Goal: Task Accomplishment & Management: Manage account settings

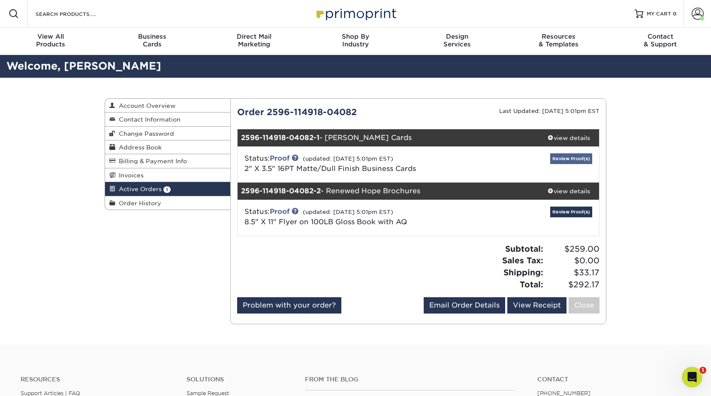
click at [582, 159] on link "Review Proof(s)" at bounding box center [572, 158] width 42 height 11
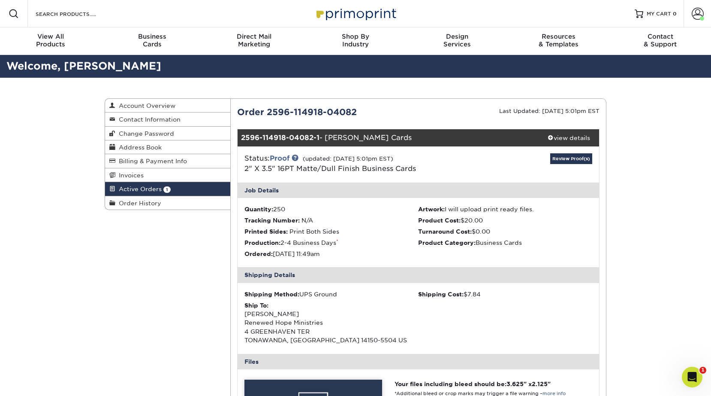
click at [125, 190] on span "Active Orders" at bounding box center [138, 188] width 46 height 7
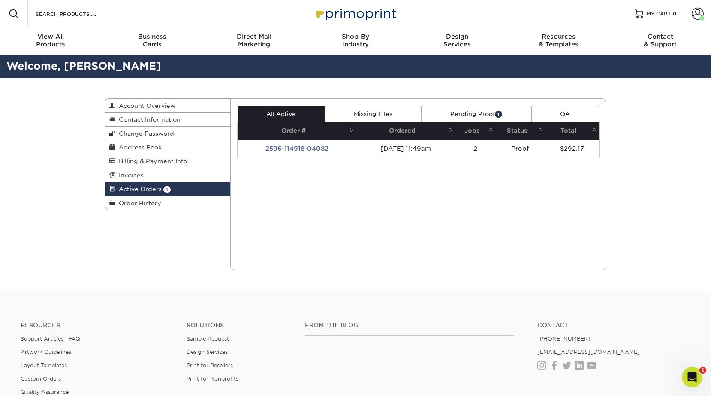
click at [357, 114] on link "Missing Files" at bounding box center [373, 114] width 97 height 16
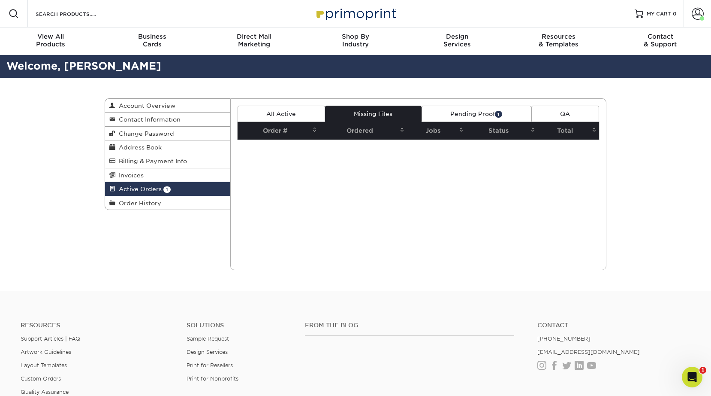
click at [288, 110] on link "All Active" at bounding box center [282, 114] width 88 height 16
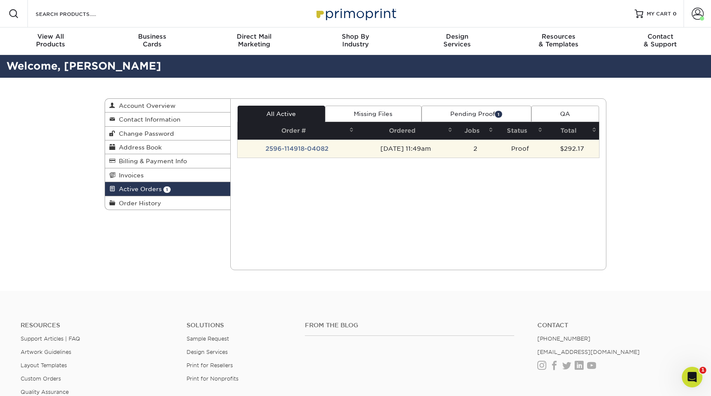
click at [289, 145] on td "2596-114918-04082" at bounding box center [297, 148] width 119 height 18
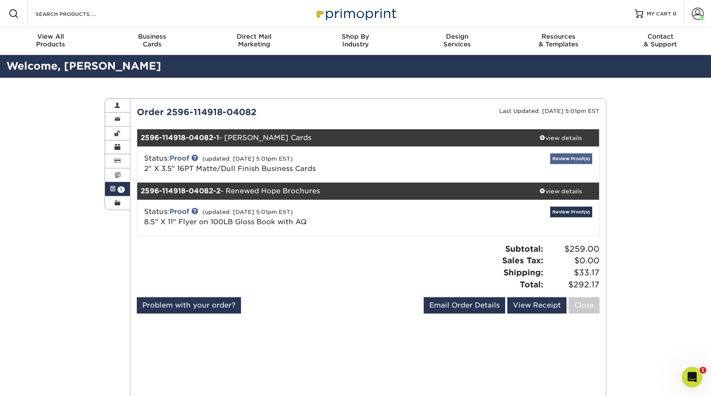
click at [568, 156] on link "Review Proof(s)" at bounding box center [572, 158] width 42 height 11
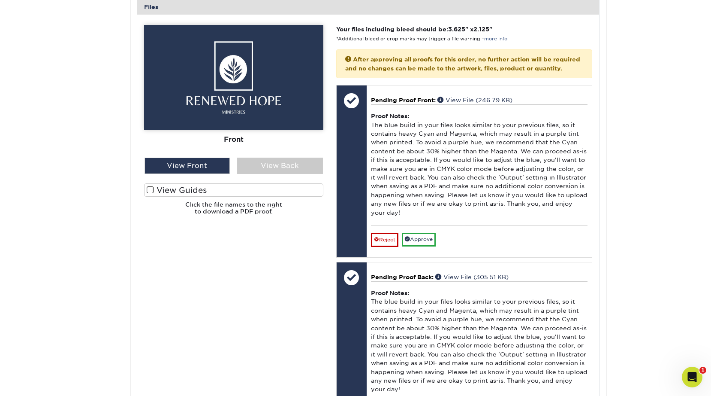
scroll to position [360, 0]
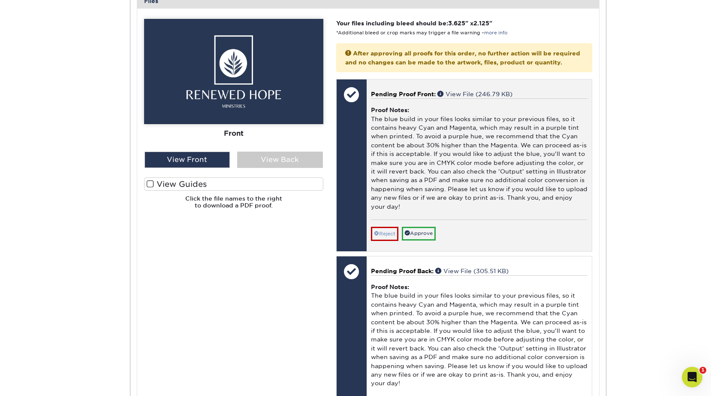
click at [383, 228] on link "Reject" at bounding box center [384, 234] width 27 height 14
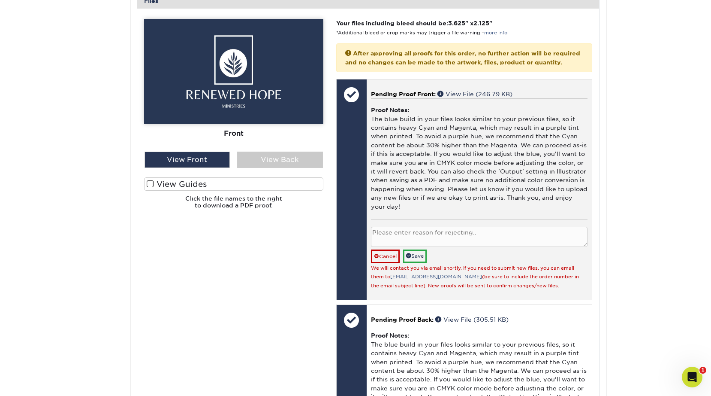
click at [432, 227] on textarea at bounding box center [479, 237] width 217 height 20
type textarea "color issue - reuploading"
click at [423, 252] on link "Save" at bounding box center [415, 255] width 24 height 13
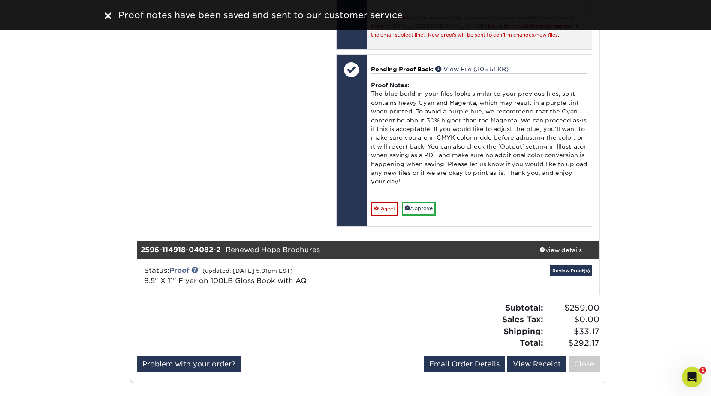
scroll to position [603, 0]
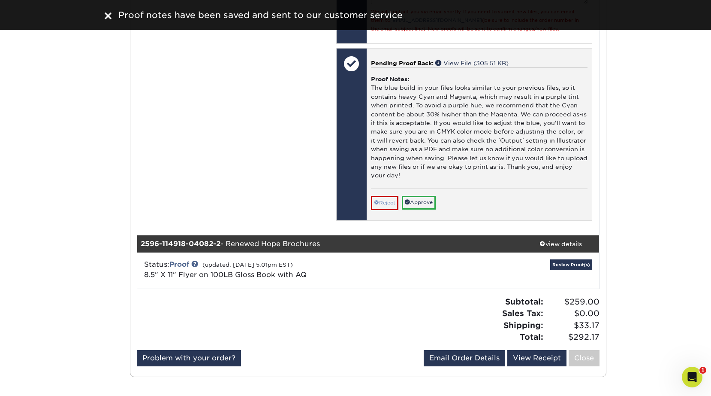
click at [393, 196] on link "Reject" at bounding box center [384, 203] width 27 height 14
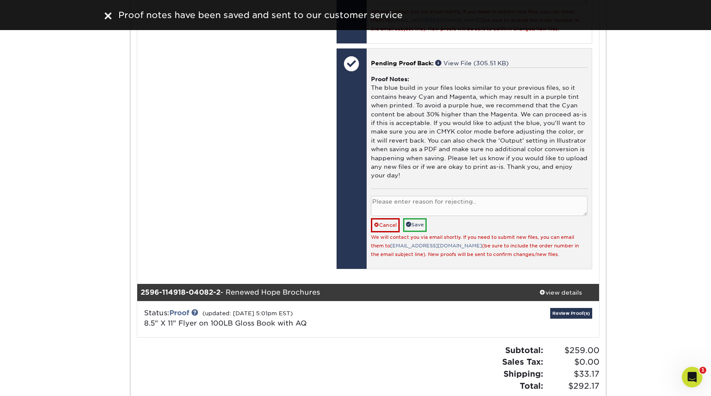
click at [417, 197] on textarea at bounding box center [479, 206] width 217 height 20
paste textarea "color issue - reuploading"
type textarea "color issue - reuploading"
click at [421, 218] on link "Save" at bounding box center [415, 224] width 24 height 13
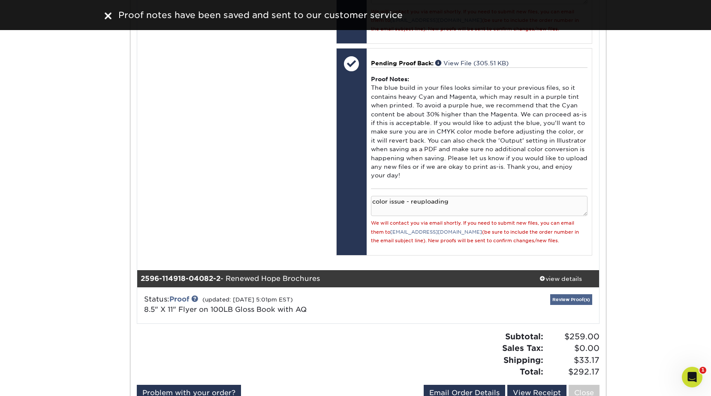
click at [580, 294] on link "Review Proof(s)" at bounding box center [572, 299] width 42 height 11
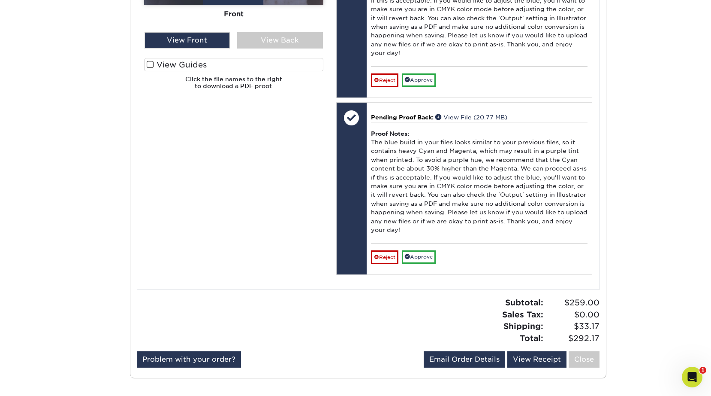
scroll to position [1292, 0]
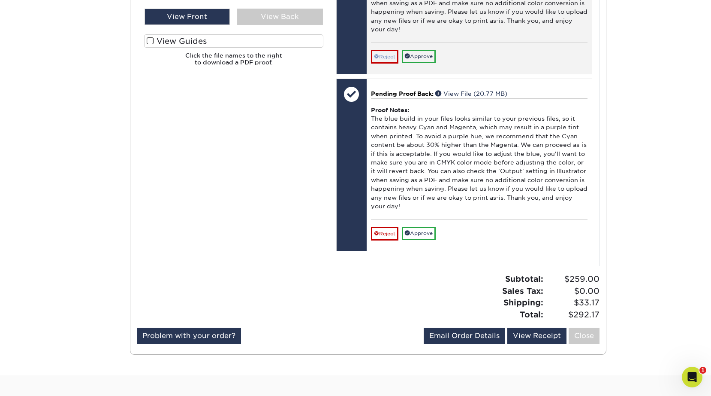
click at [381, 50] on link "Reject" at bounding box center [384, 57] width 27 height 14
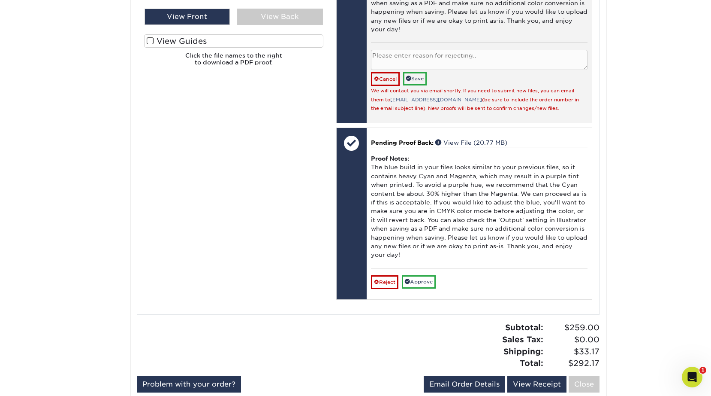
click at [396, 50] on textarea at bounding box center [479, 60] width 217 height 20
paste textarea "color issue - reuploading"
type textarea "color issue - reuploading"
click at [423, 72] on link "Save" at bounding box center [415, 78] width 24 height 13
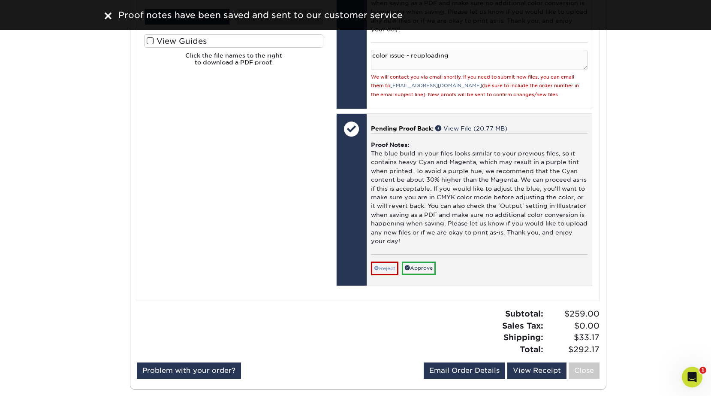
click at [387, 261] on link "Reject" at bounding box center [384, 268] width 27 height 14
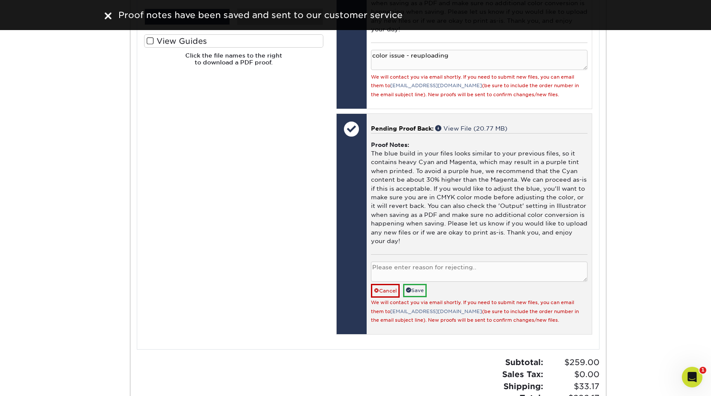
click at [388, 261] on textarea at bounding box center [479, 271] width 217 height 20
paste textarea "color issue - reuploading"
type textarea "color issue - reuploading"
click at [421, 284] on link "Save" at bounding box center [415, 290] width 24 height 13
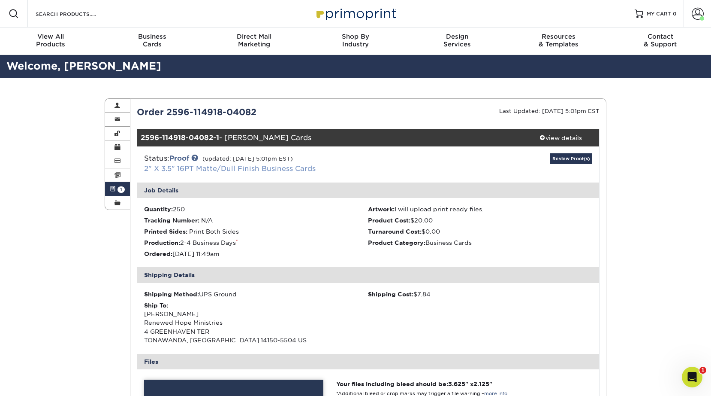
scroll to position [0, 0]
click at [115, 188] on span at bounding box center [113, 188] width 6 height 7
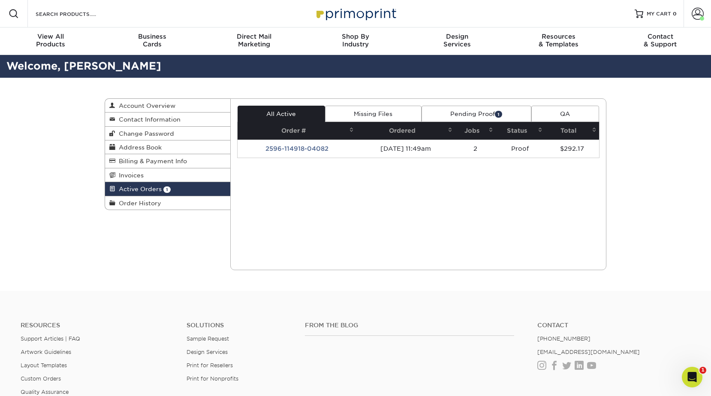
click at [376, 108] on link "Missing Files" at bounding box center [373, 114] width 97 height 16
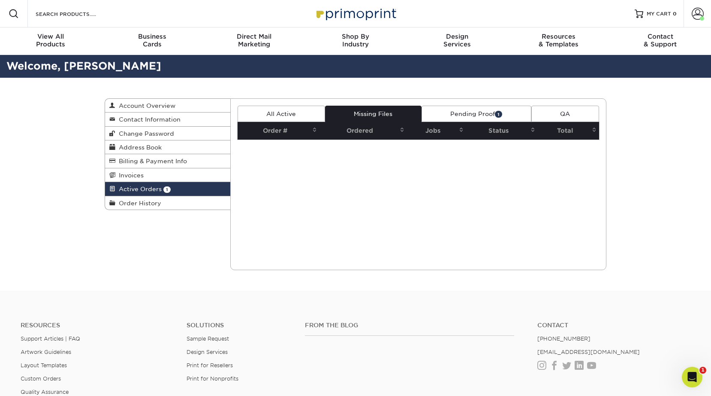
click at [295, 110] on link "All Active" at bounding box center [282, 114] width 88 height 16
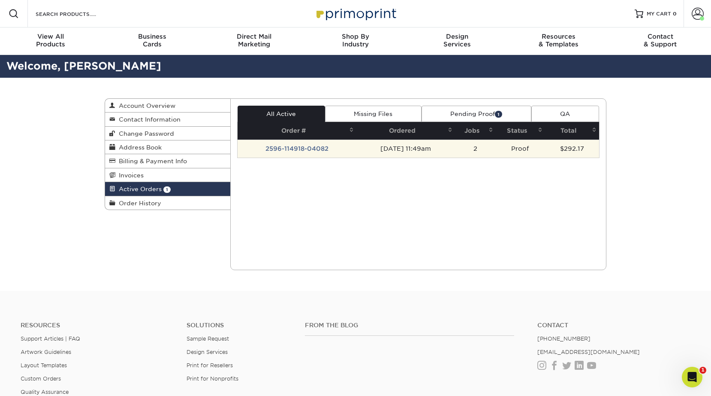
click at [285, 146] on td "2596-114918-04082" at bounding box center [297, 148] width 119 height 18
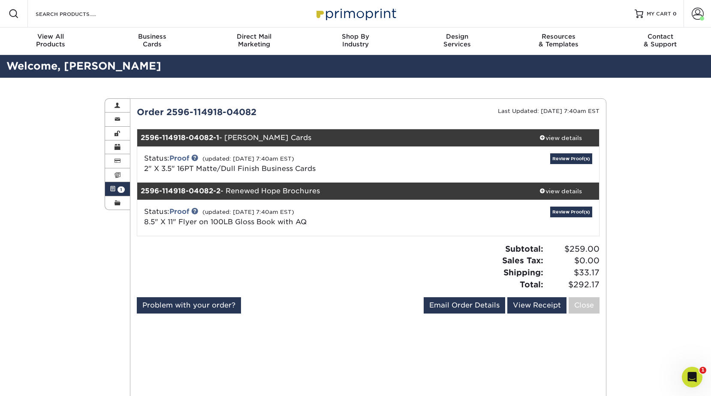
click at [65, 326] on div "Active Orders Account Overview Contact Information Change Password Address Book…" at bounding box center [355, 361] width 711 height 566
click at [113, 189] on span at bounding box center [113, 188] width 6 height 7
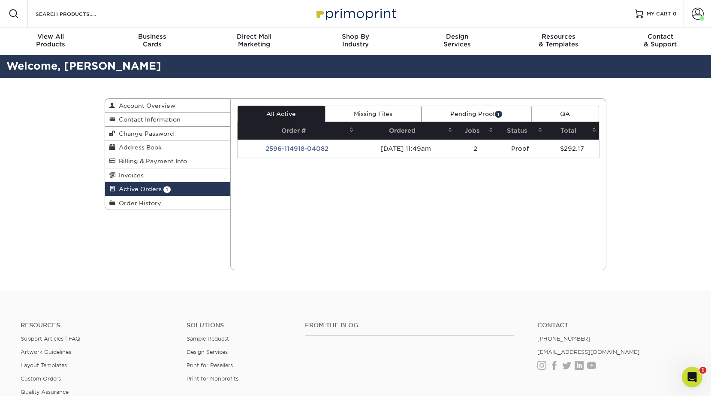
click at [356, 118] on link "Missing Files" at bounding box center [373, 114] width 97 height 16
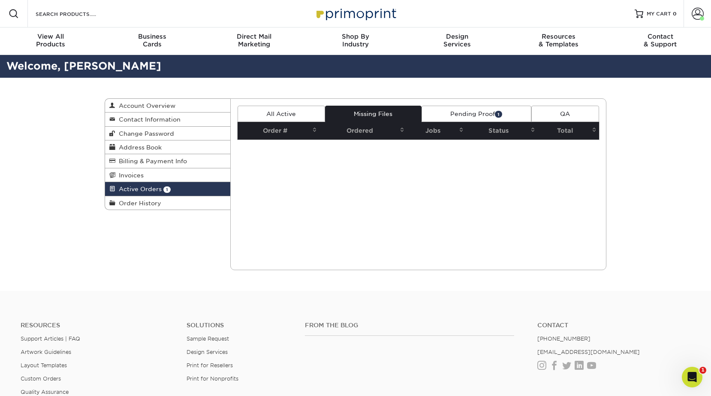
click at [300, 111] on link "All Active" at bounding box center [282, 114] width 88 height 16
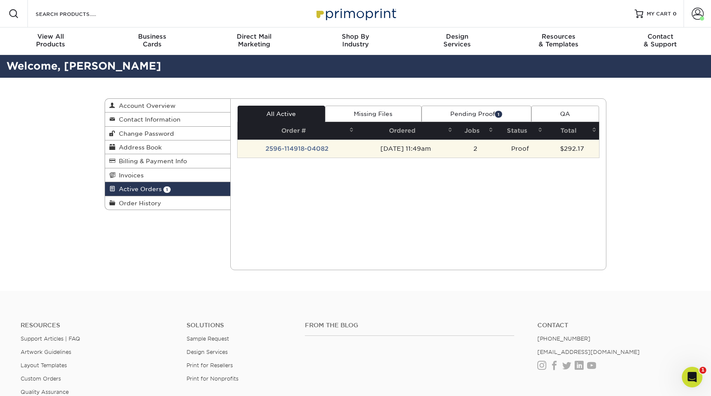
click at [294, 145] on td "2596-114918-04082" at bounding box center [297, 148] width 119 height 18
